Goal: Information Seeking & Learning: Learn about a topic

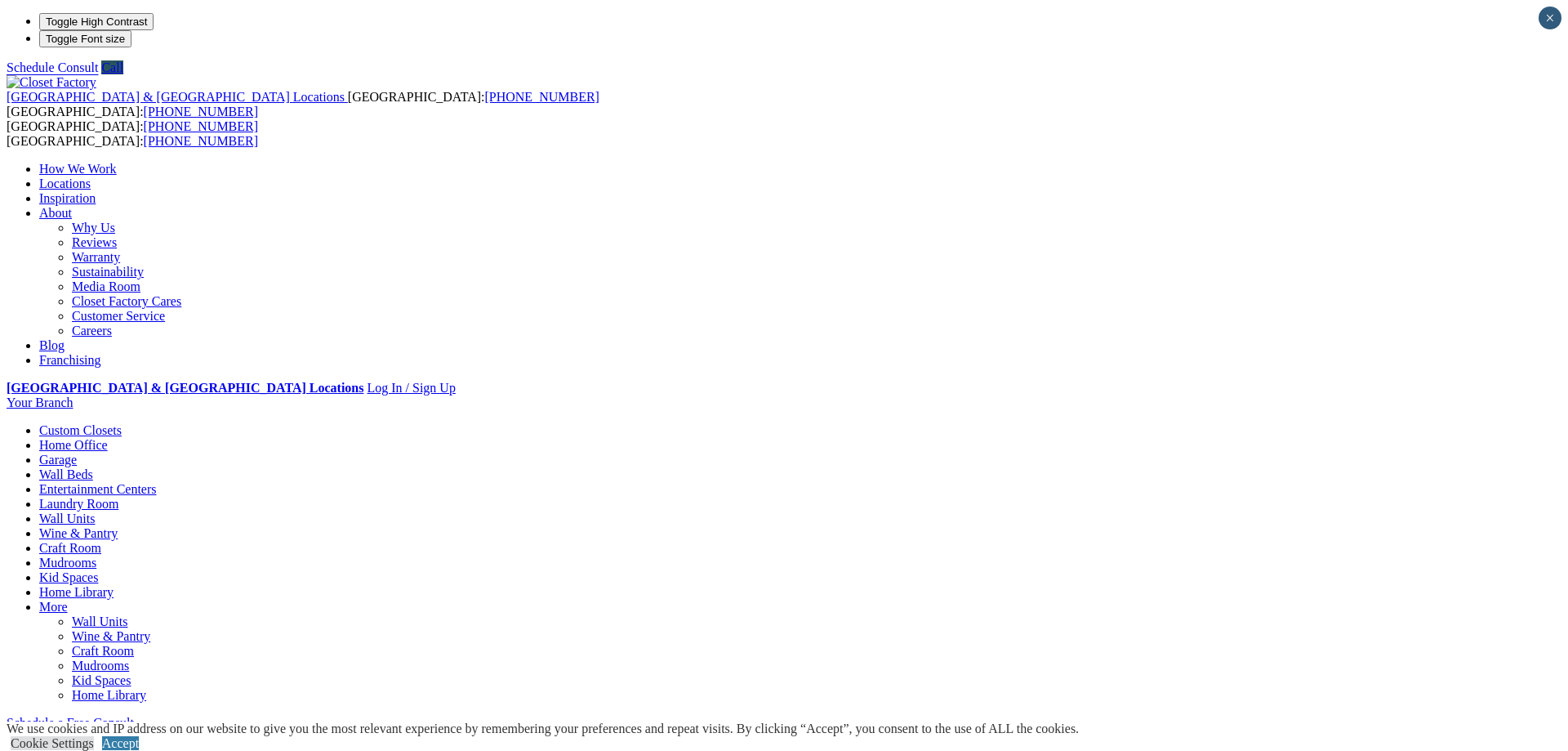
click at [108, 438] on link "Home Office" at bounding box center [73, 445] width 69 height 14
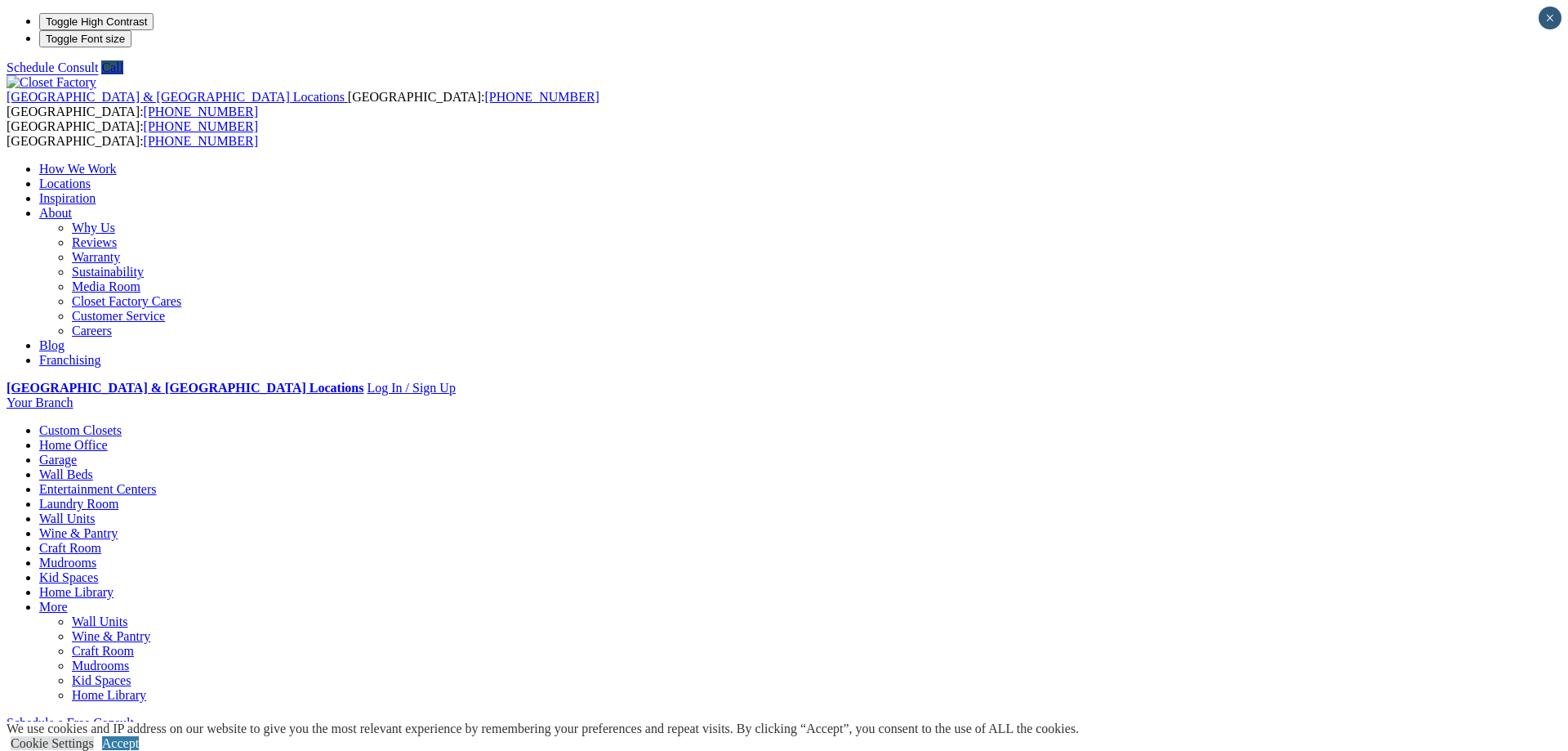
click at [108, 438] on link "Home Office" at bounding box center [73, 445] width 69 height 14
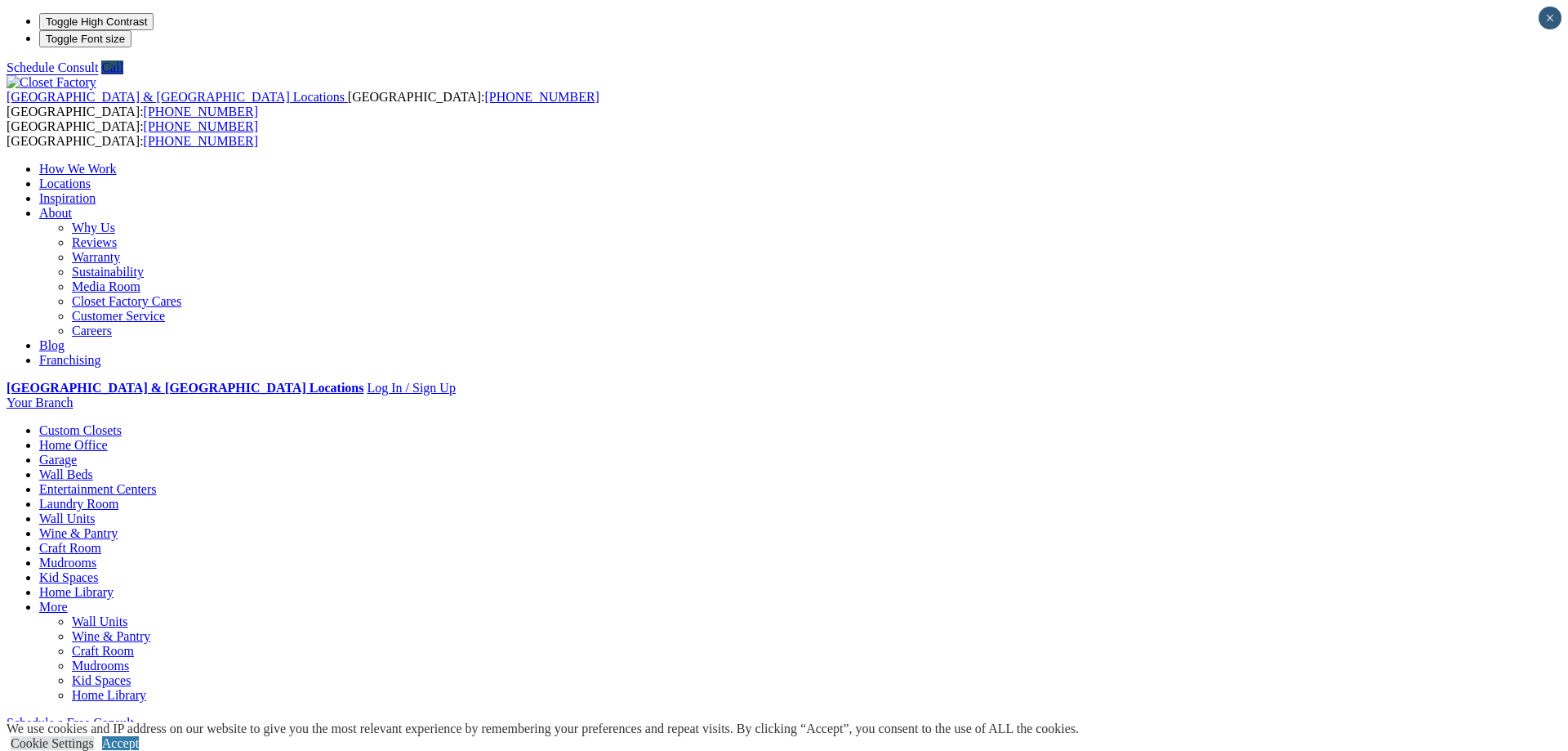
click at [108, 438] on link "Home Office" at bounding box center [73, 445] width 69 height 14
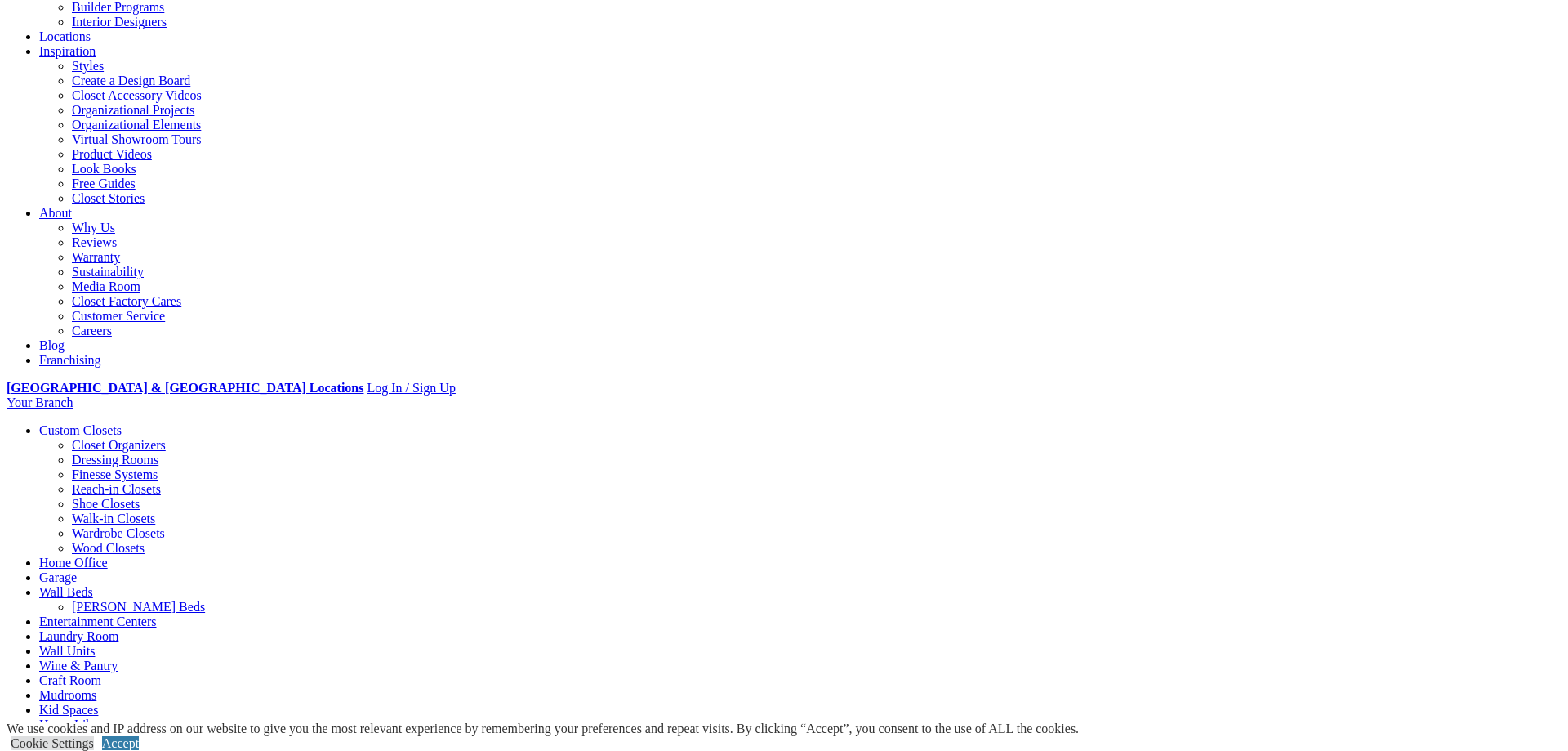
scroll to position [83, 0]
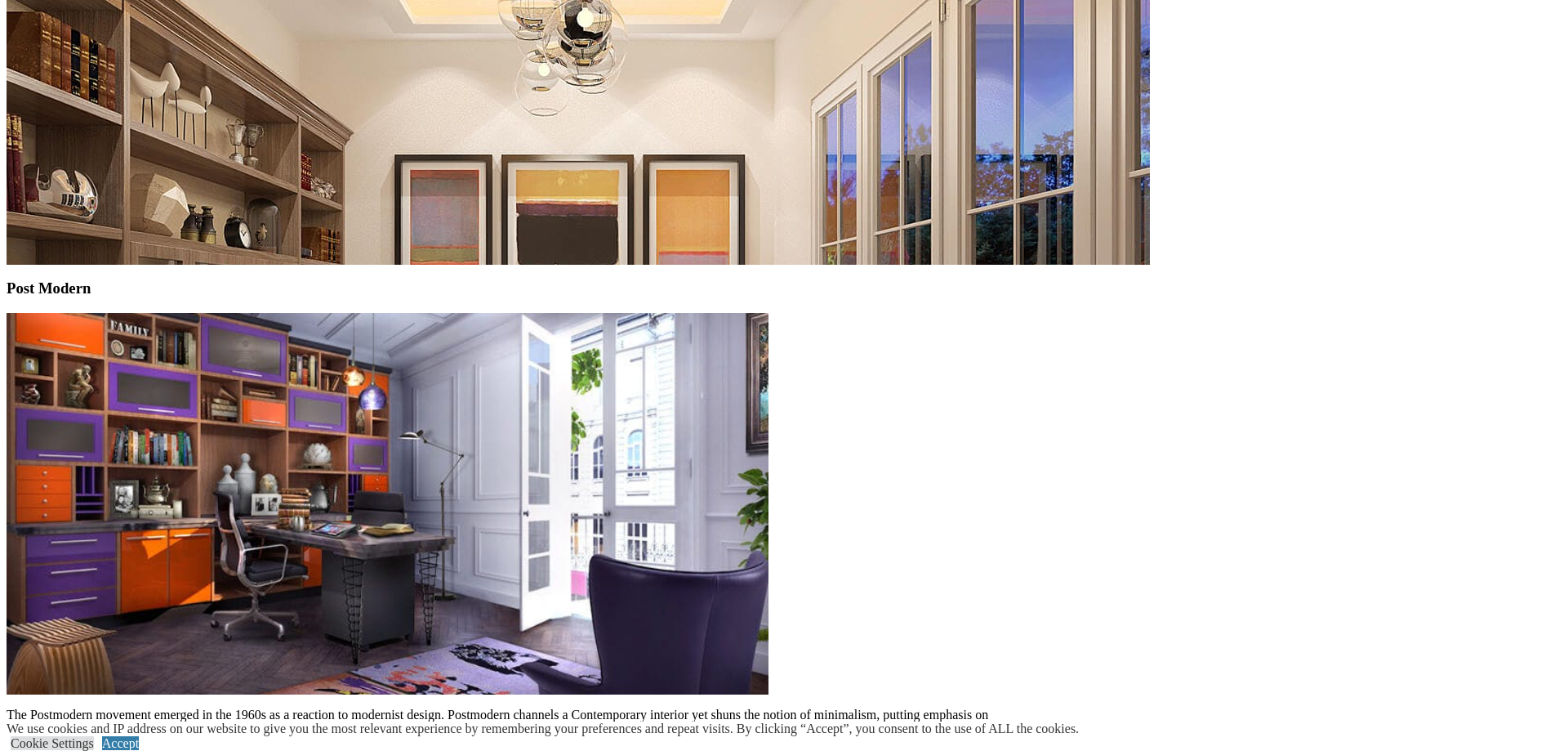
scroll to position [5002, 0]
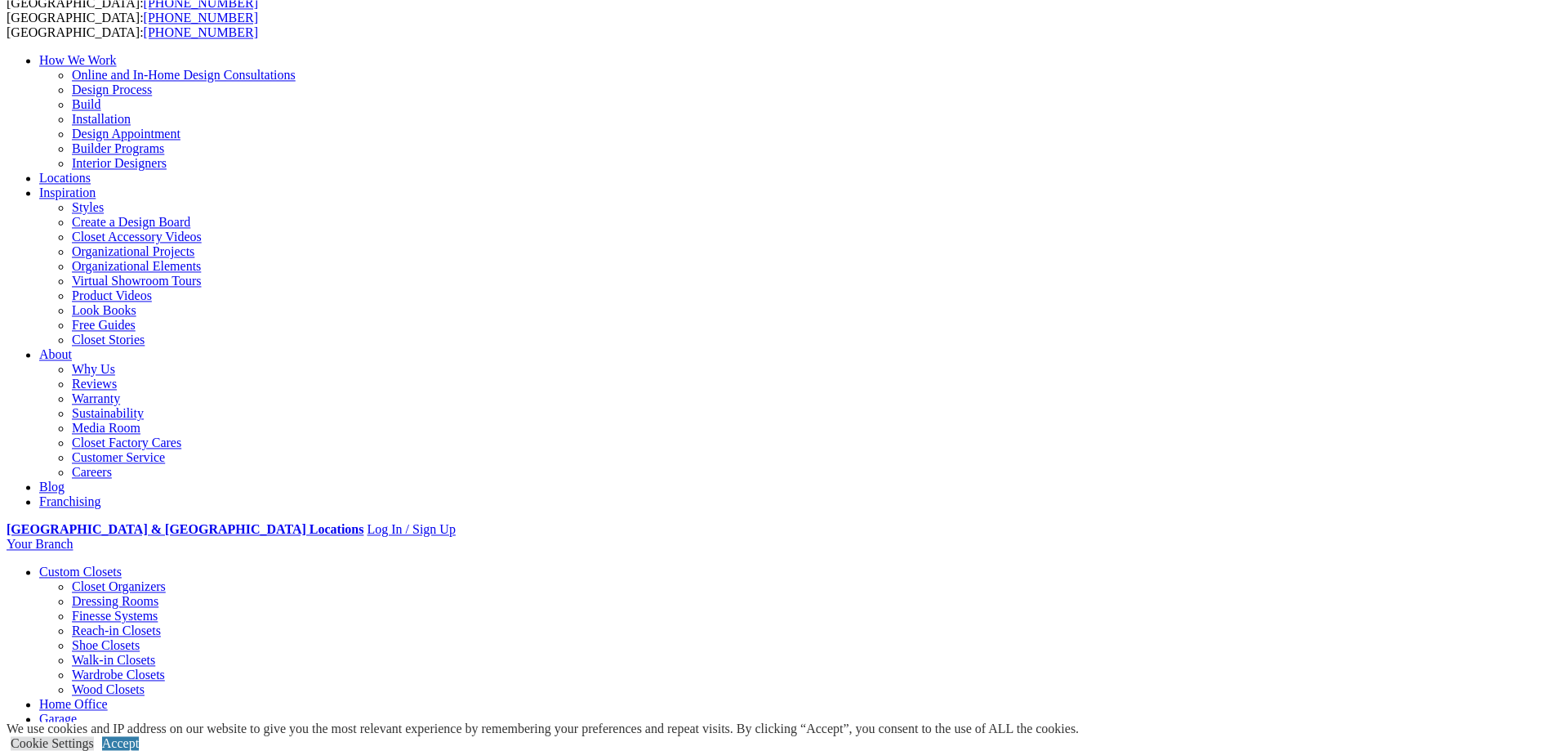
scroll to position [167, 0]
